Goal: Navigation & Orientation: Find specific page/section

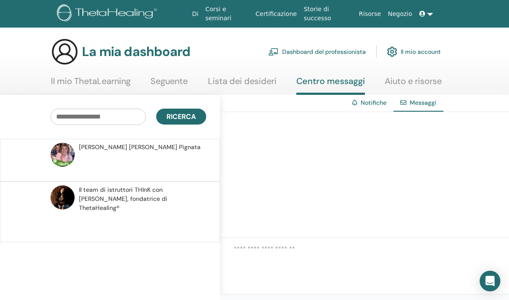
click at [110, 153] on p at bounding box center [141, 165] width 125 height 26
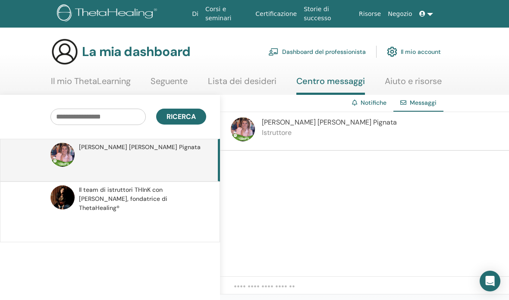
click at [434, 10] on link at bounding box center [426, 14] width 21 height 16
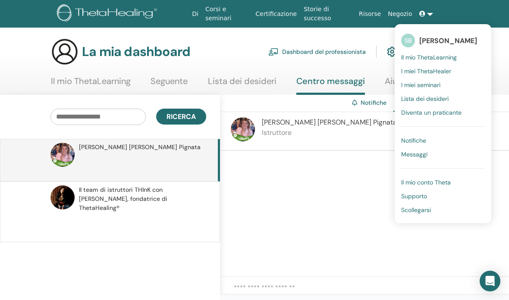
click at [448, 57] on font "Il mio ThetaLearning" at bounding box center [429, 58] width 56 height 8
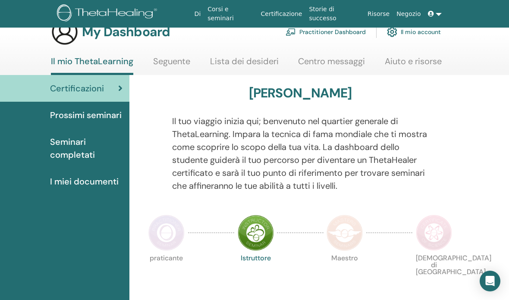
scroll to position [54, 0]
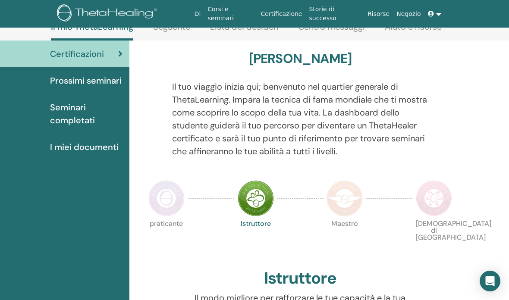
click at [82, 116] on span "Seminari completati" at bounding box center [86, 114] width 73 height 26
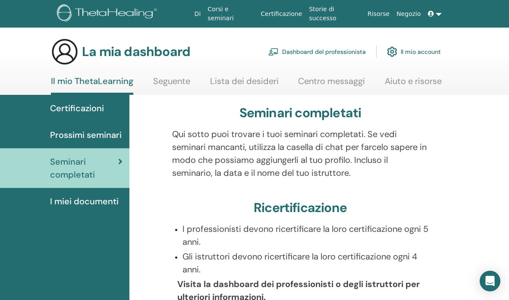
click at [94, 199] on font "I miei documenti" at bounding box center [84, 201] width 69 height 11
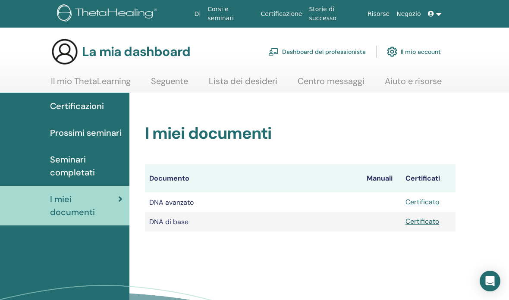
click at [101, 133] on font "Prossimi seminari" at bounding box center [86, 132] width 72 height 11
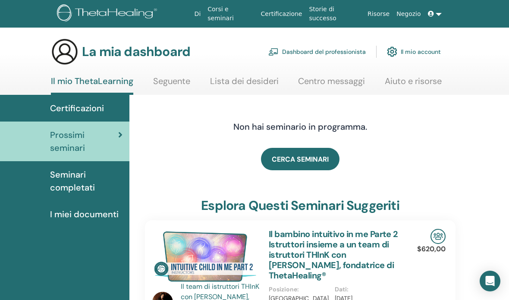
click at [298, 166] on link "CERCA SEMINARI" at bounding box center [300, 159] width 79 height 22
